Goal: Task Accomplishment & Management: Manage account settings

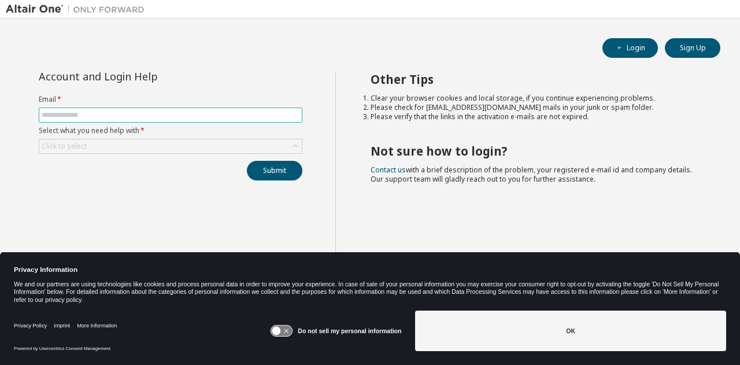
click at [103, 110] on input "text" at bounding box center [171, 114] width 258 height 9
click at [97, 113] on input "text" at bounding box center [171, 114] width 258 height 9
type input "**********"
click at [86, 146] on div "Click to select" at bounding box center [64, 146] width 49 height 13
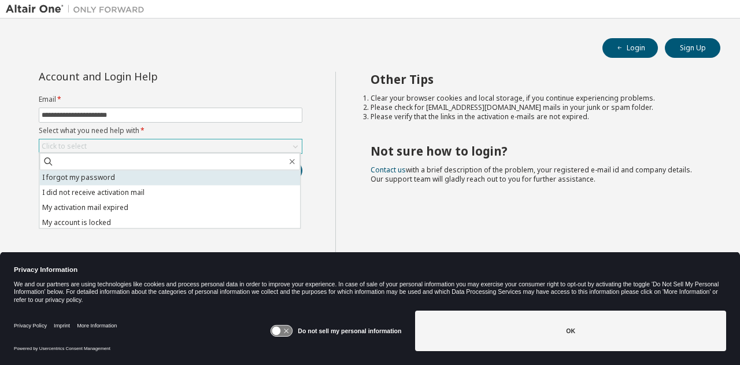
click at [91, 174] on li "I forgot my password" at bounding box center [169, 177] width 261 height 15
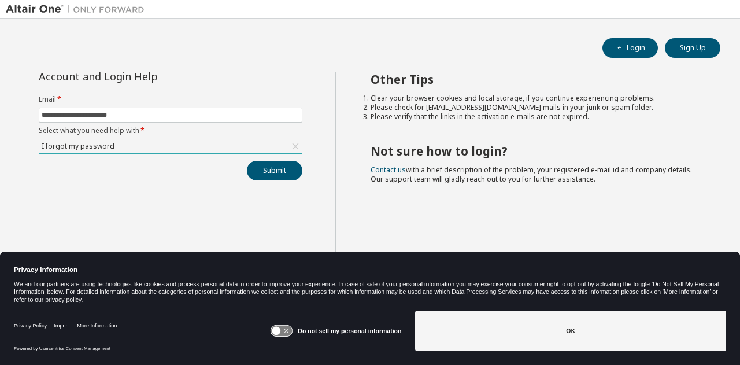
click at [133, 141] on div "I forgot my password" at bounding box center [170, 146] width 263 height 14
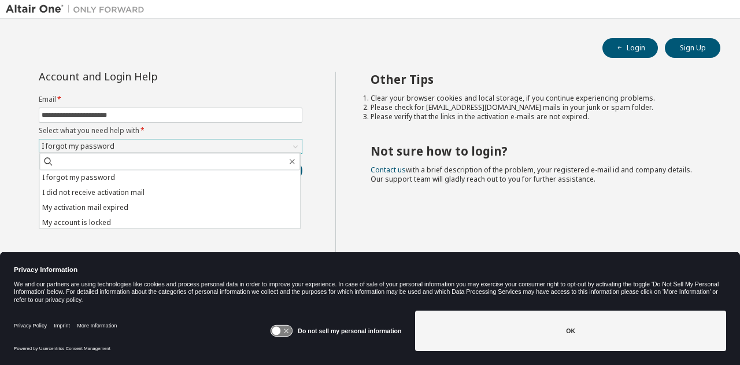
click at [155, 149] on div "I forgot my password" at bounding box center [170, 146] width 263 height 14
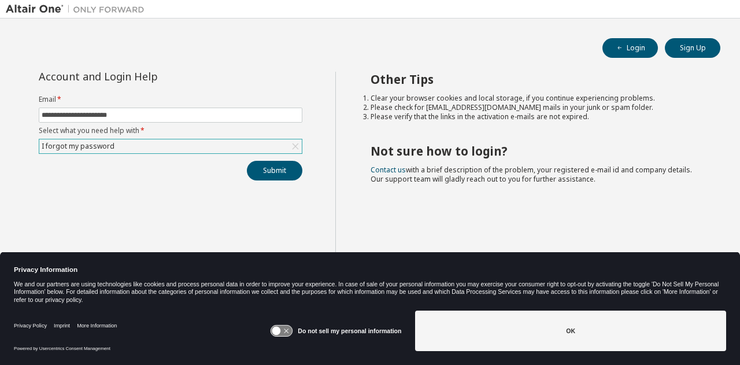
click at [156, 145] on div "I forgot my password" at bounding box center [170, 146] width 263 height 14
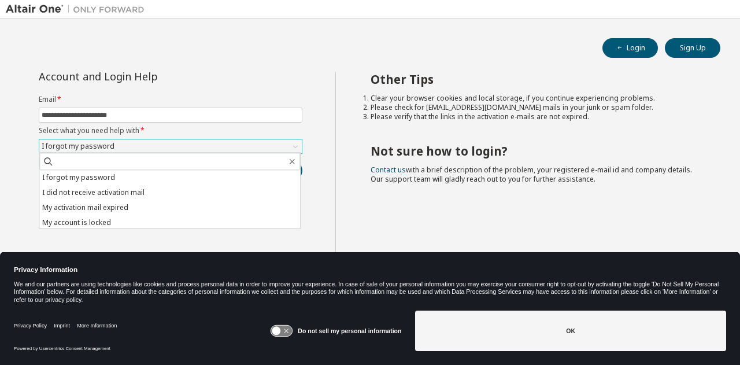
click at [168, 143] on div "I forgot my password" at bounding box center [170, 146] width 263 height 14
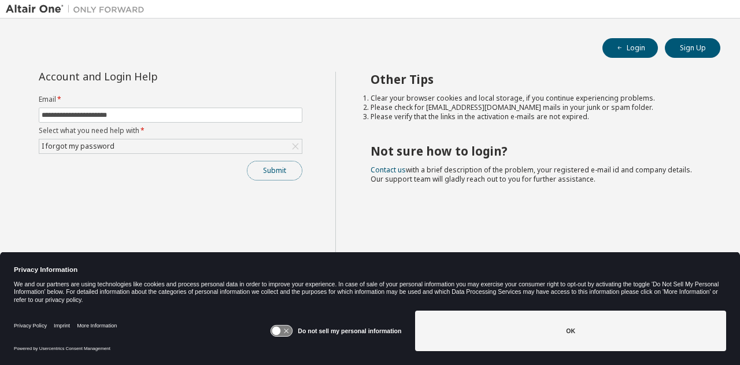
click at [276, 169] on button "Submit" at bounding box center [275, 171] width 56 height 20
